Goal: Task Accomplishment & Management: Use online tool/utility

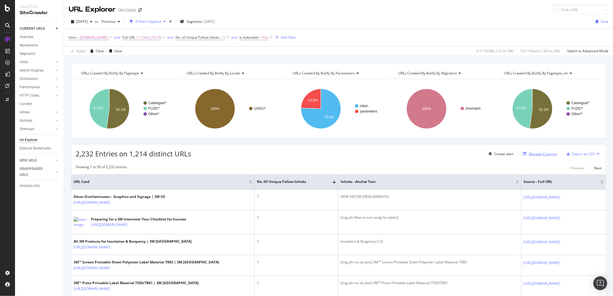
click at [528, 154] on div "Manage Columns" at bounding box center [542, 153] width 28 height 5
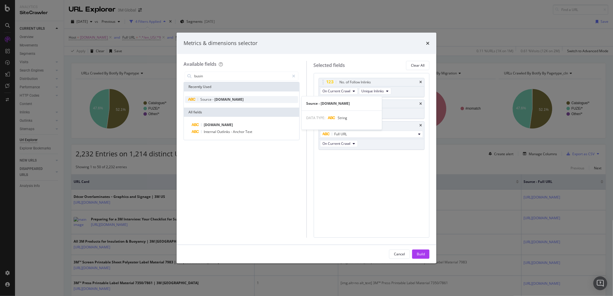
type input "busin"
click at [237, 97] on span "[DOMAIN_NAME]" at bounding box center [228, 99] width 29 height 5
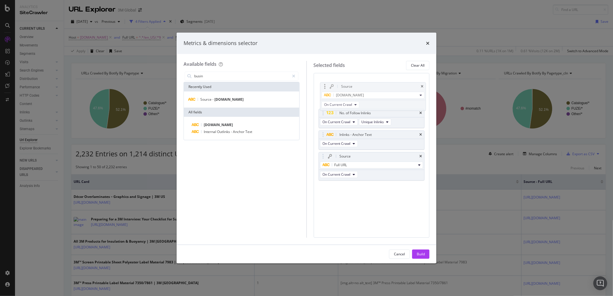
drag, startPoint x: 322, startPoint y: 156, endPoint x: 323, endPoint y: 86, distance: 70.1
click at [323, 86] on body "Analytics SiteCrawler CURRENT URLS Overview Movements Segments Visits Analysis …" at bounding box center [306, 148] width 613 height 296
click at [425, 253] on button "Build" at bounding box center [420, 253] width 17 height 9
